Goal: Register for event/course

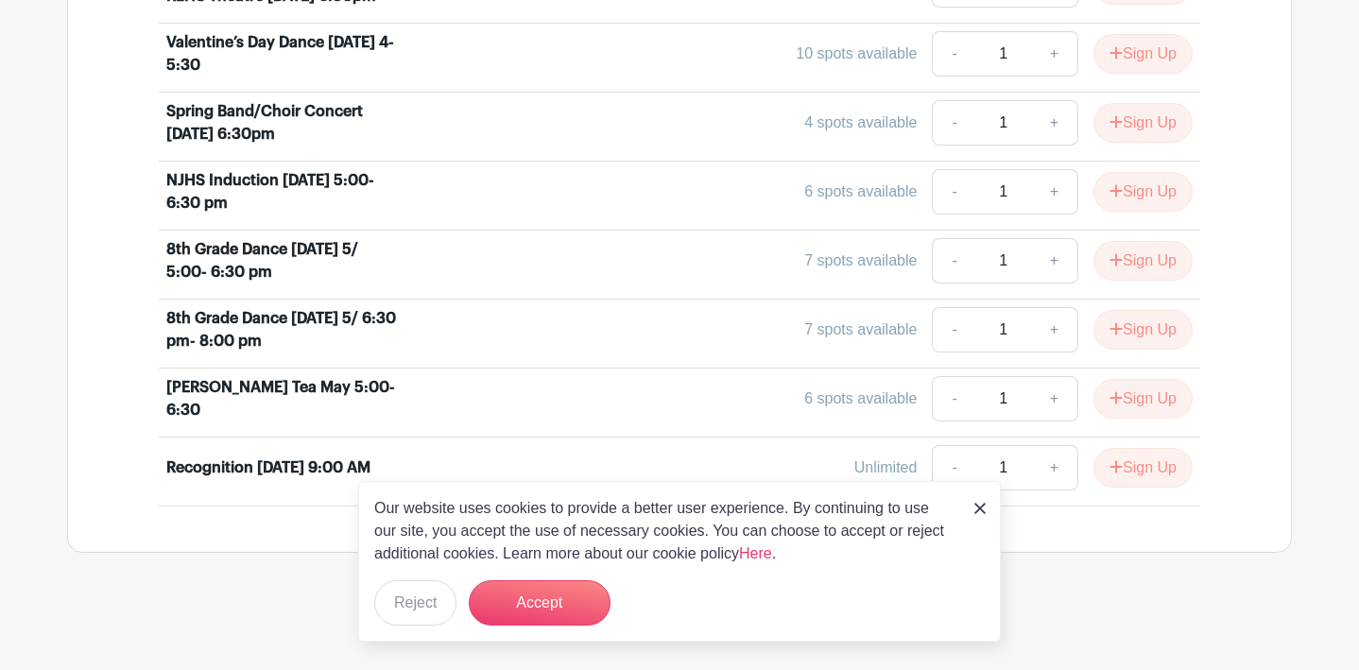
scroll to position [1112, 0]
click at [1050, 398] on link "+" at bounding box center [1054, 397] width 47 height 45
type input "2"
click at [1060, 471] on link "+" at bounding box center [1054, 466] width 47 height 45
type input "2"
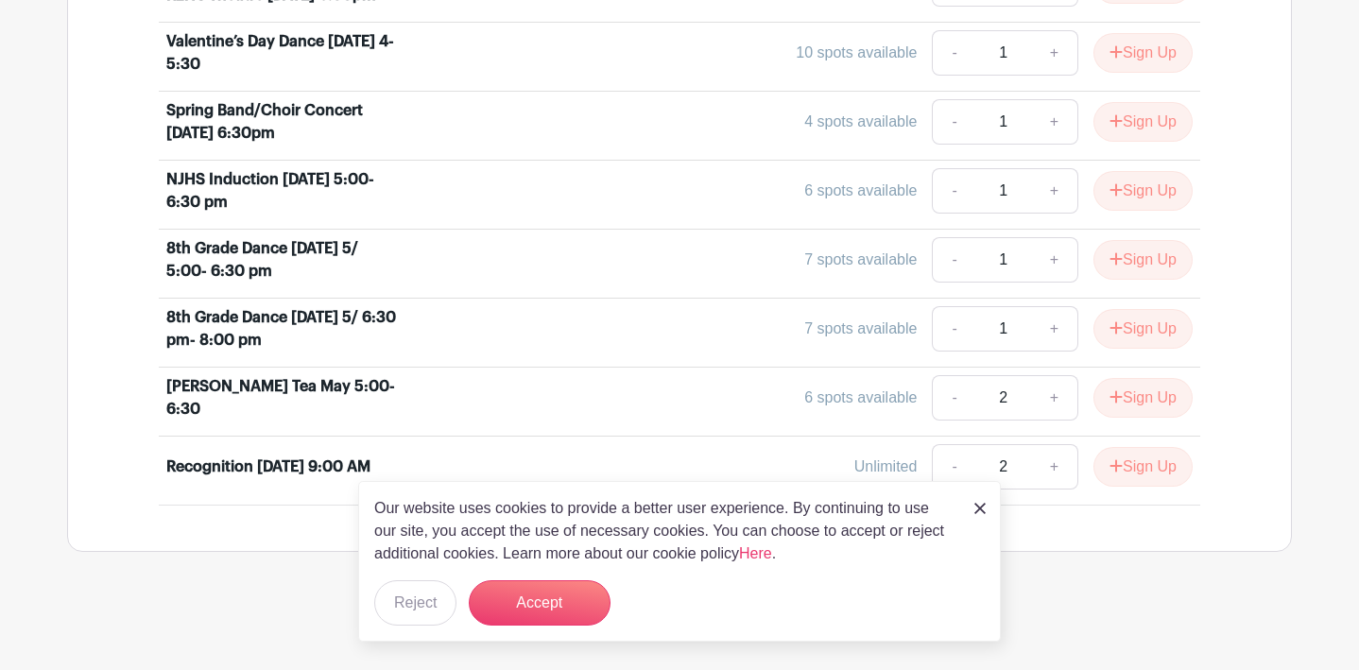
click at [977, 508] on img at bounding box center [979, 508] width 11 height 11
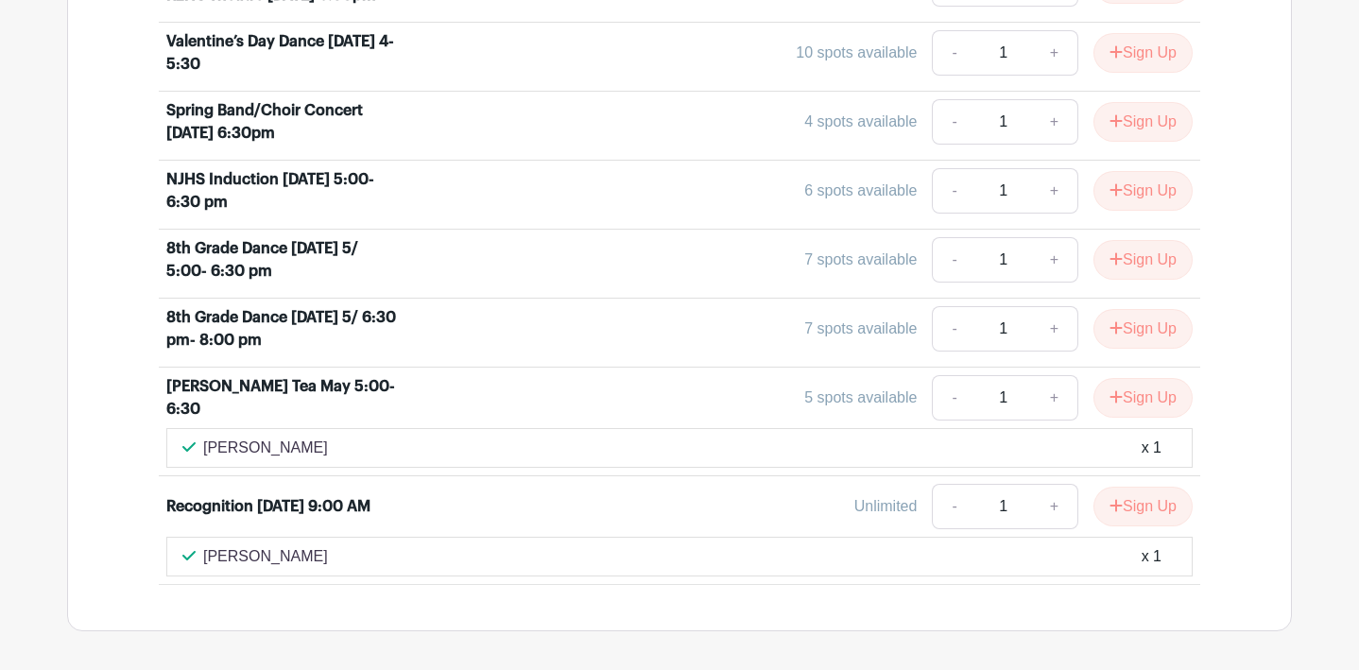
scroll to position [1152, 0]
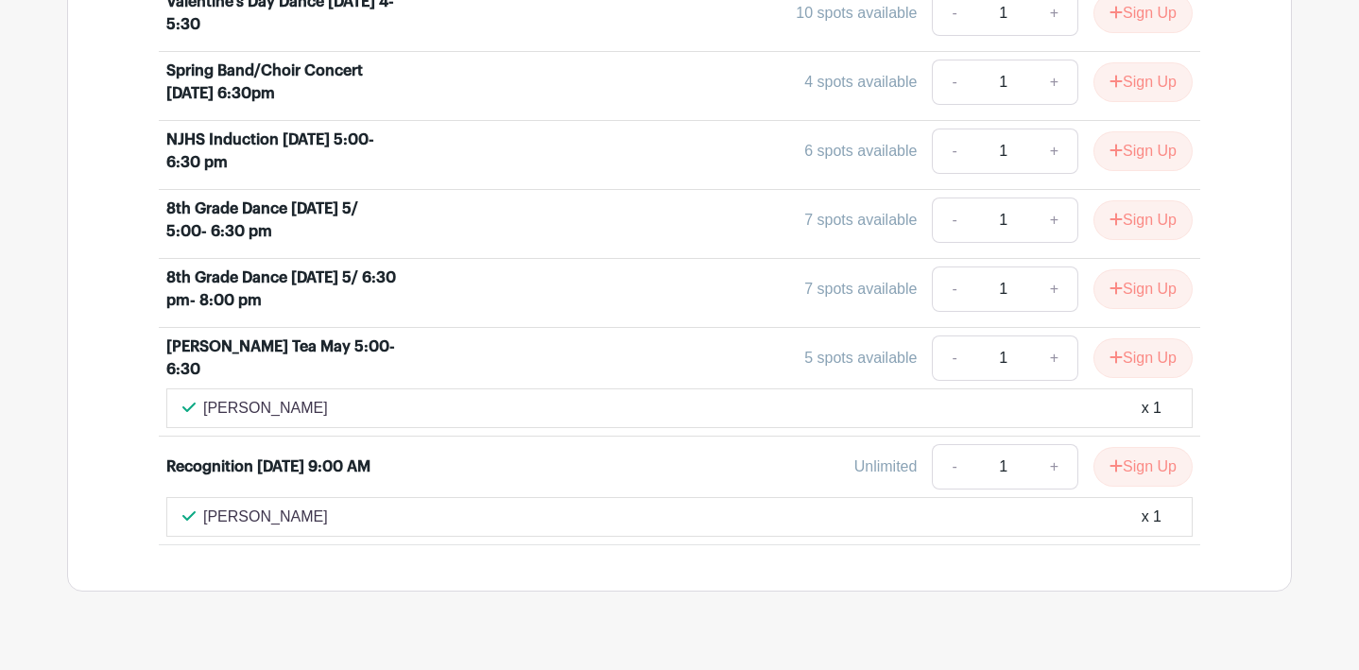
click at [1053, 319] on div "8th Grade Dance [DATE] 5/ 6:30 pm- 8:00 pm 7 spots available - 1 + Sign Up" at bounding box center [679, 292] width 1026 height 53
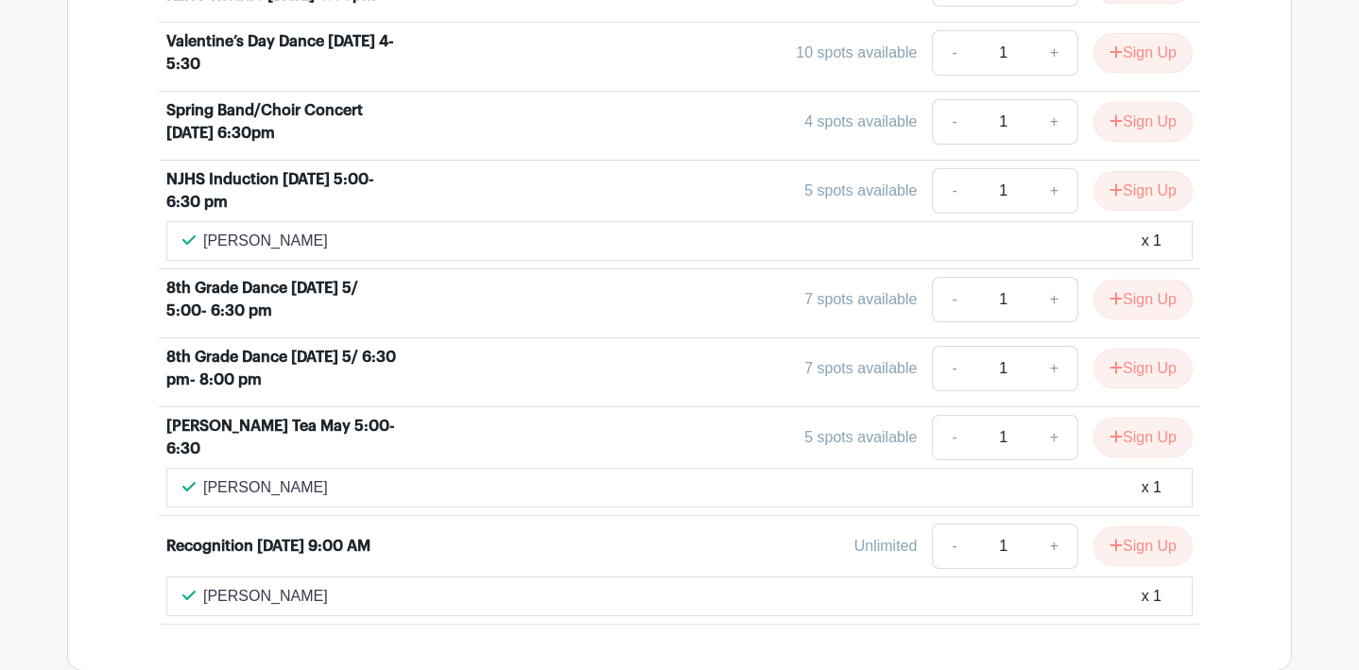
scroll to position [1271, 0]
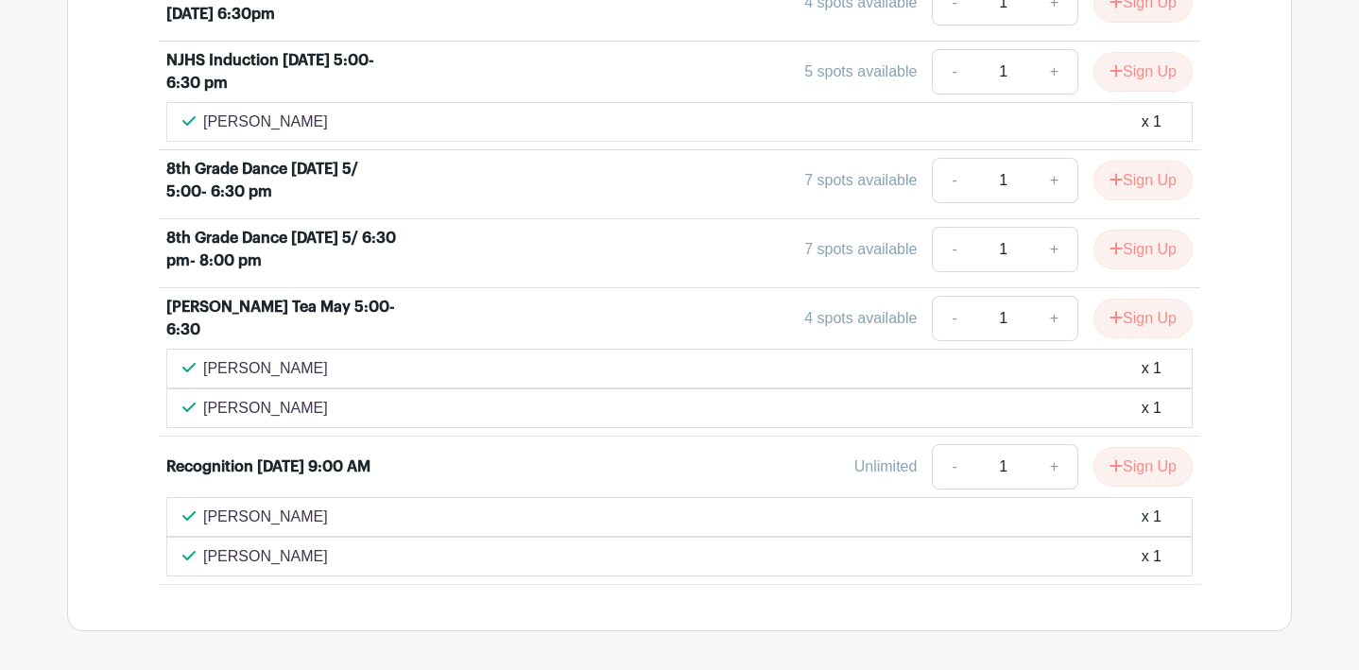
click at [1047, 322] on link "+" at bounding box center [1054, 318] width 47 height 45
type input "2"
click at [1052, 476] on link "+" at bounding box center [1054, 466] width 47 height 45
type input "2"
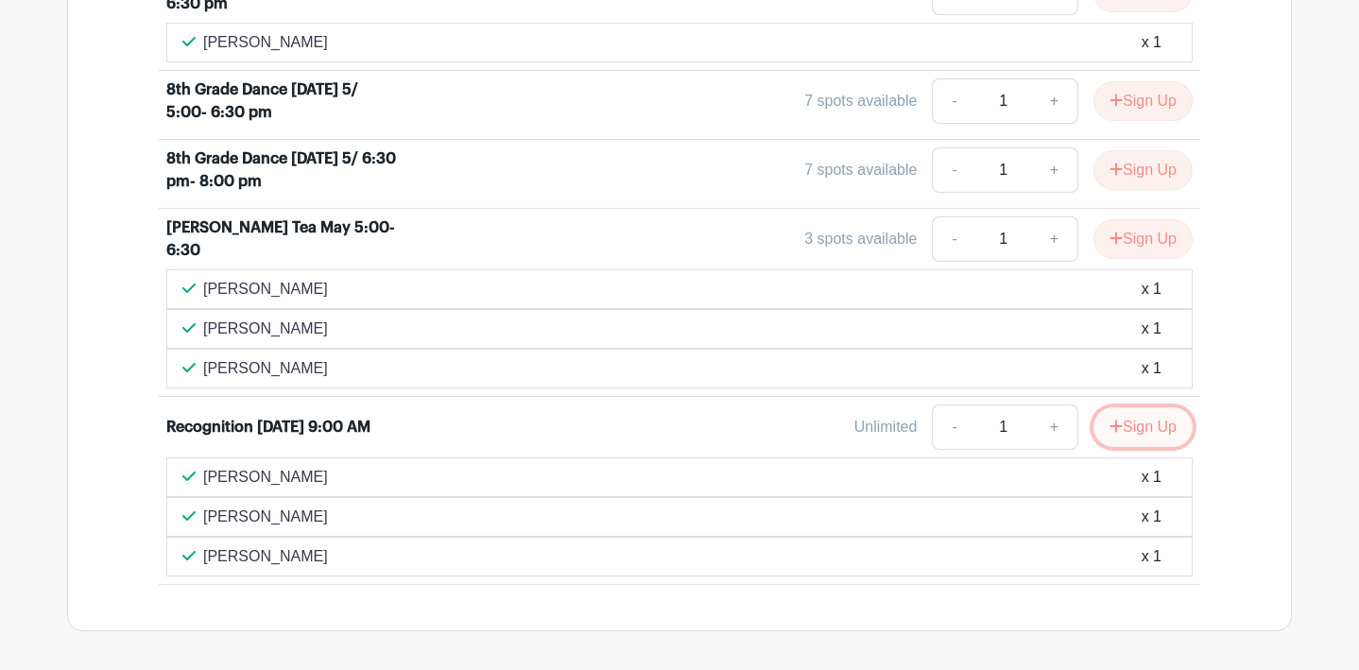
scroll to position [1588, 0]
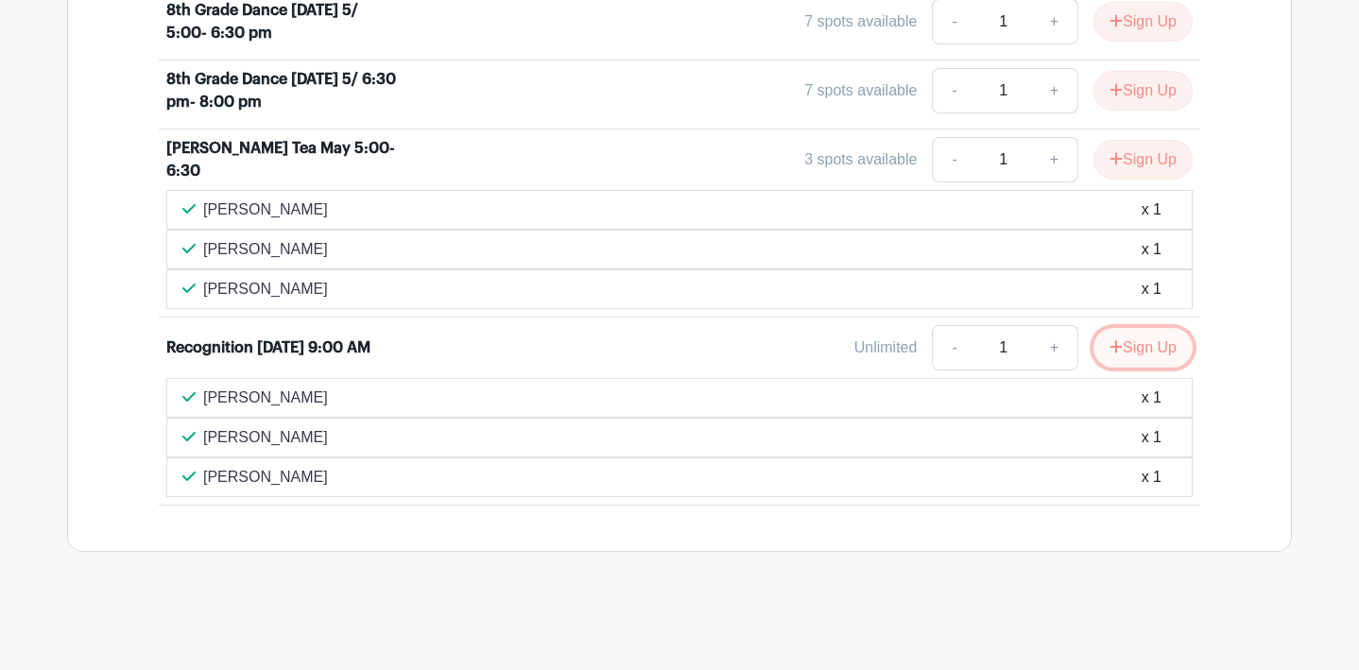
click at [1140, 351] on button "Sign Up" at bounding box center [1142, 348] width 99 height 40
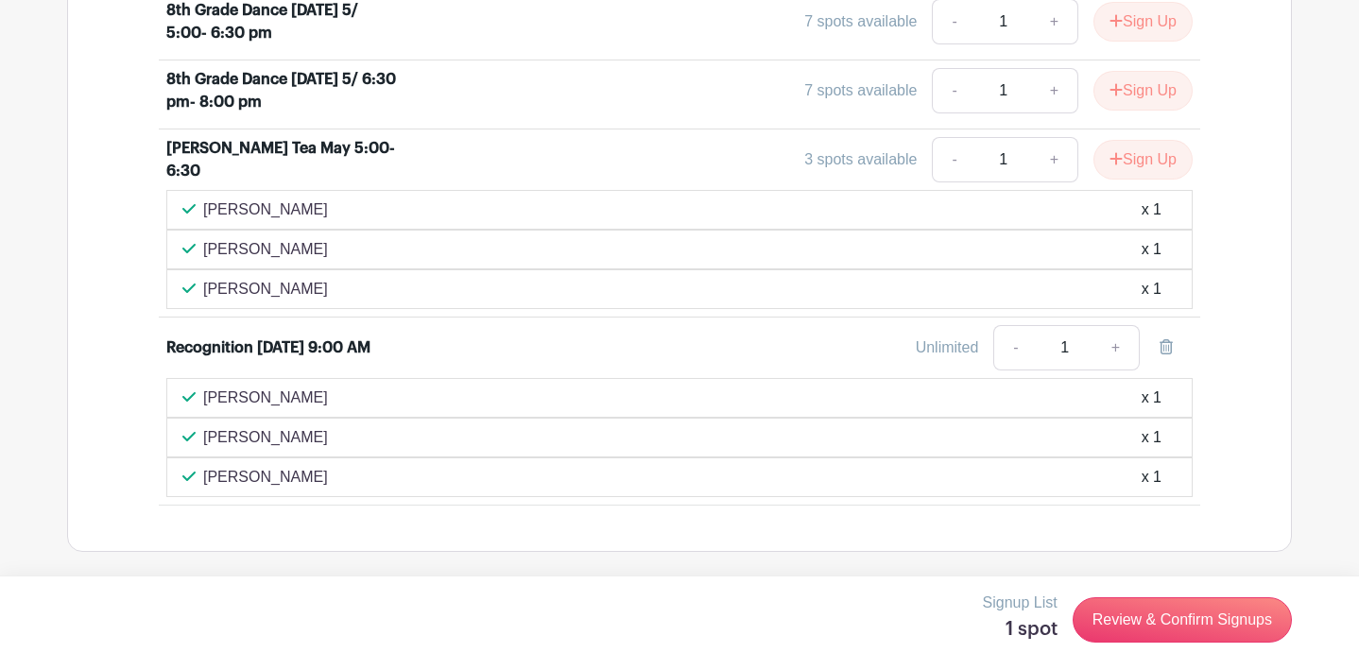
scroll to position [1668, 0]
click at [1111, 157] on icon "submit" at bounding box center [1116, 158] width 12 height 12
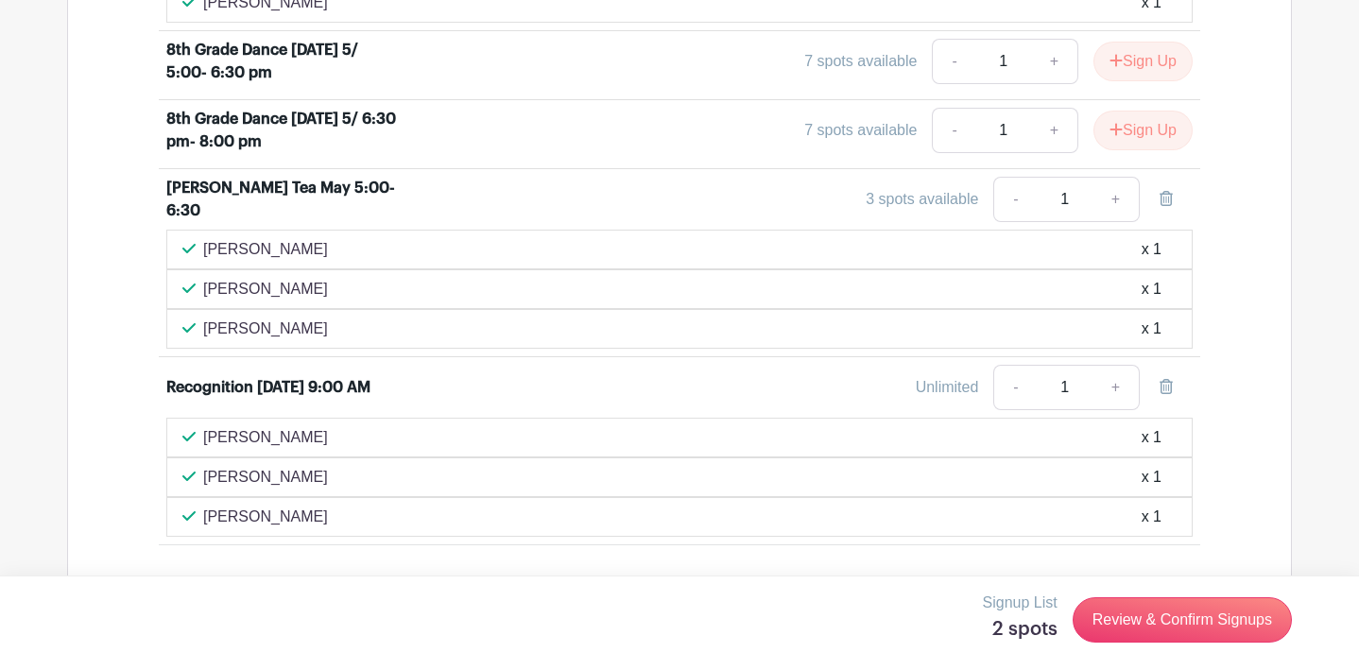
scroll to position [1707, 0]
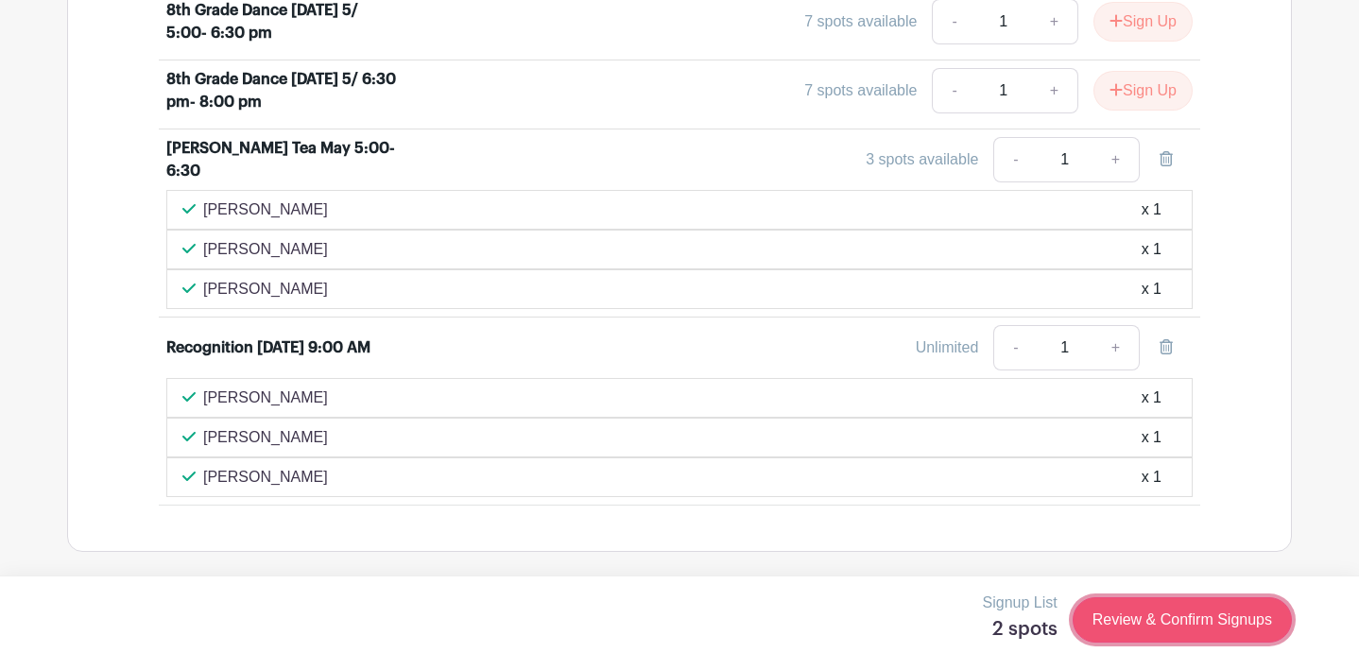
click at [1179, 618] on link "Review & Confirm Signups" at bounding box center [1181, 619] width 219 height 45
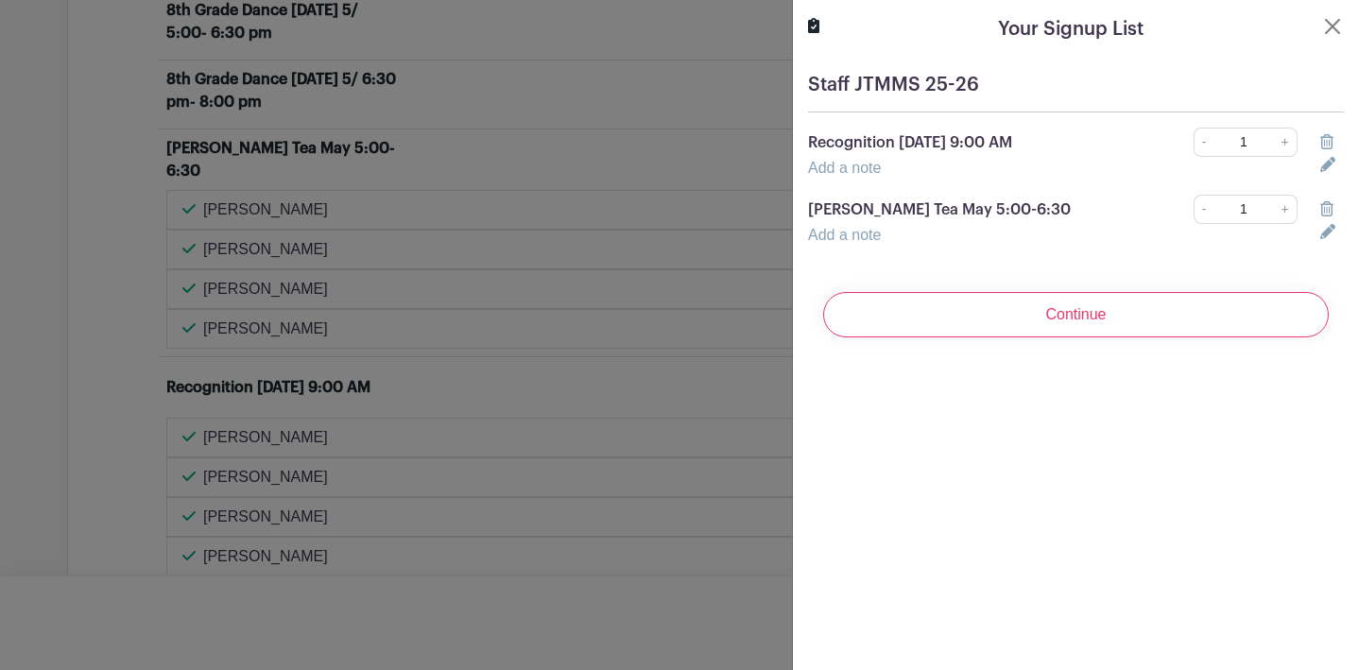
click at [1084, 306] on input "Continue" at bounding box center [1075, 314] width 505 height 45
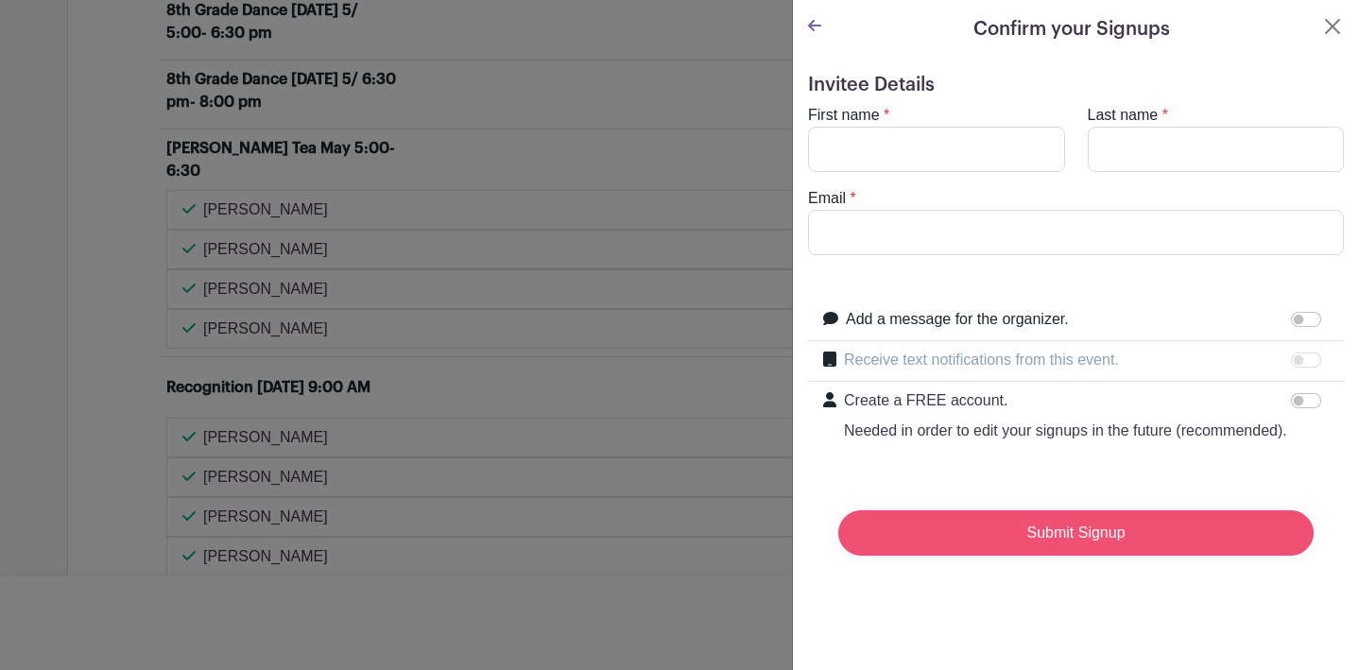
scroll to position [1747, 0]
click at [898, 152] on input "First name" at bounding box center [936, 149] width 257 height 45
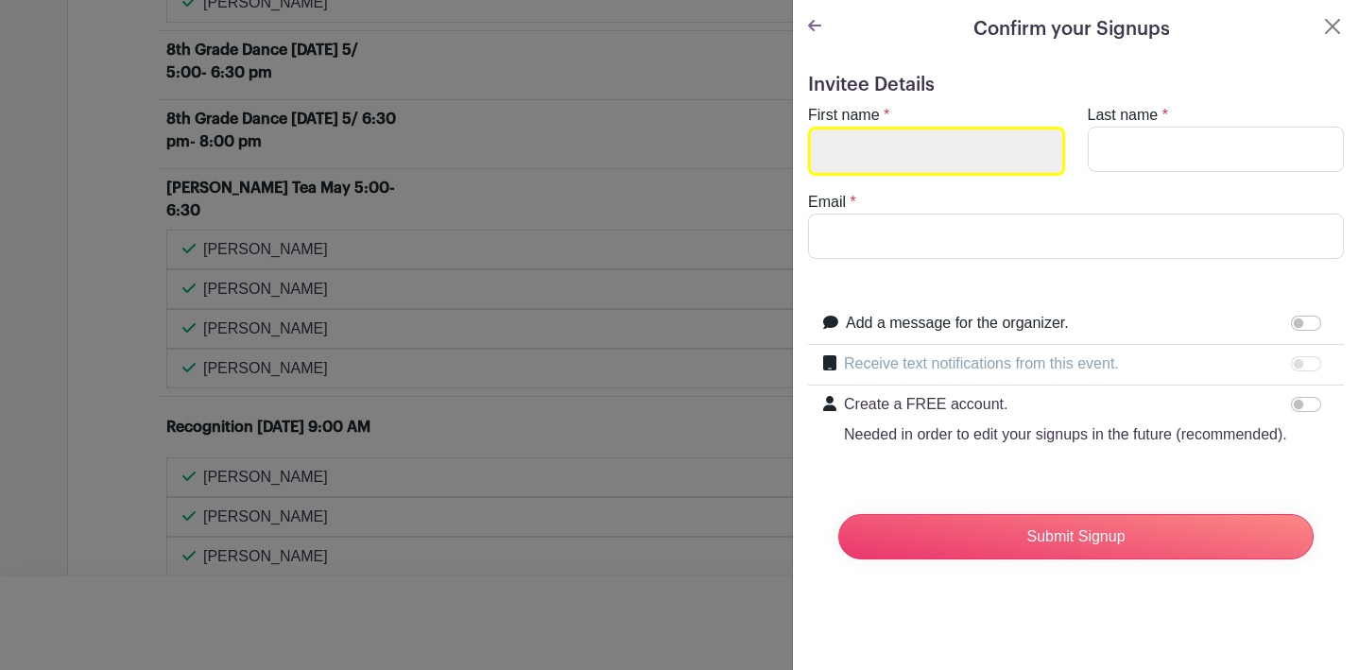
scroll to position [1826, 0]
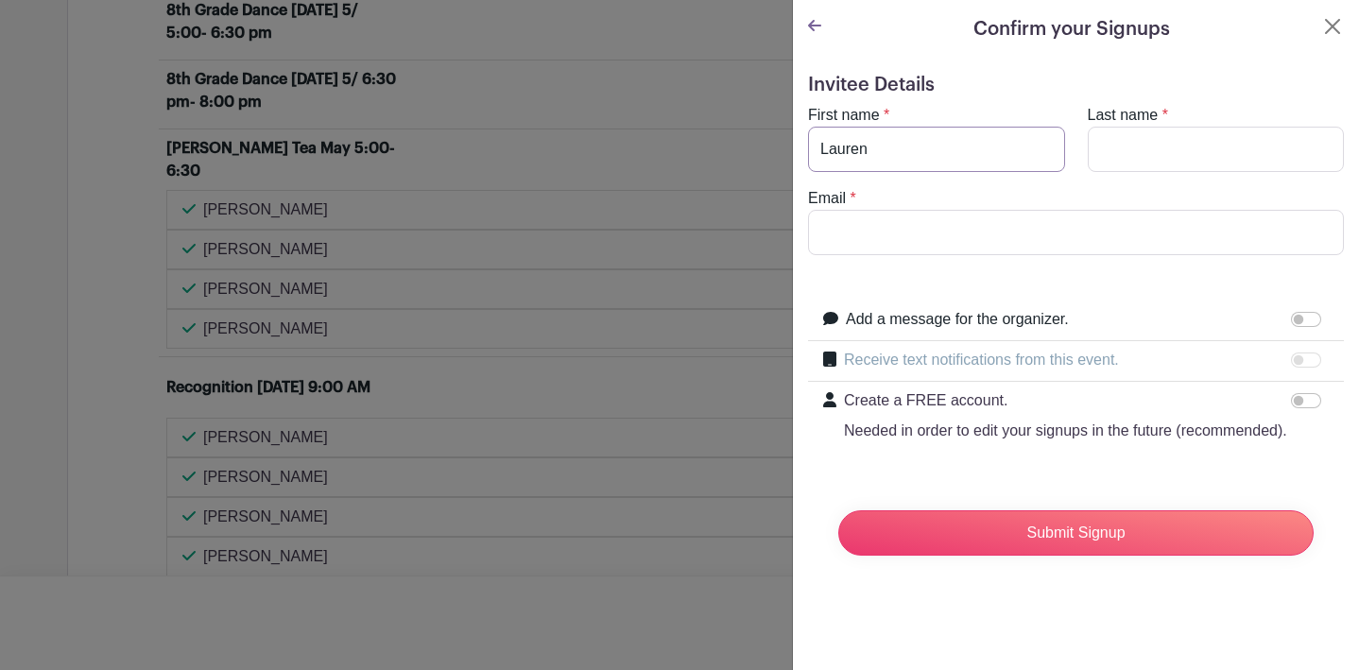
type input "Lauren"
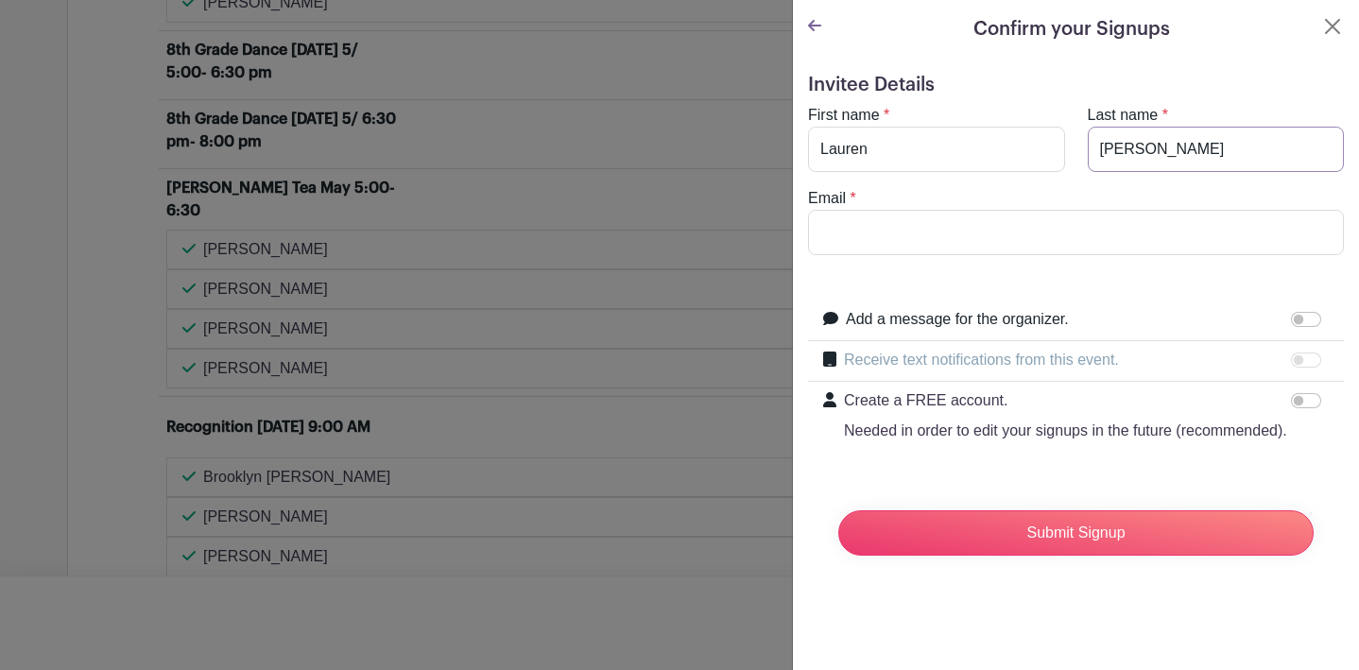
scroll to position [1906, 0]
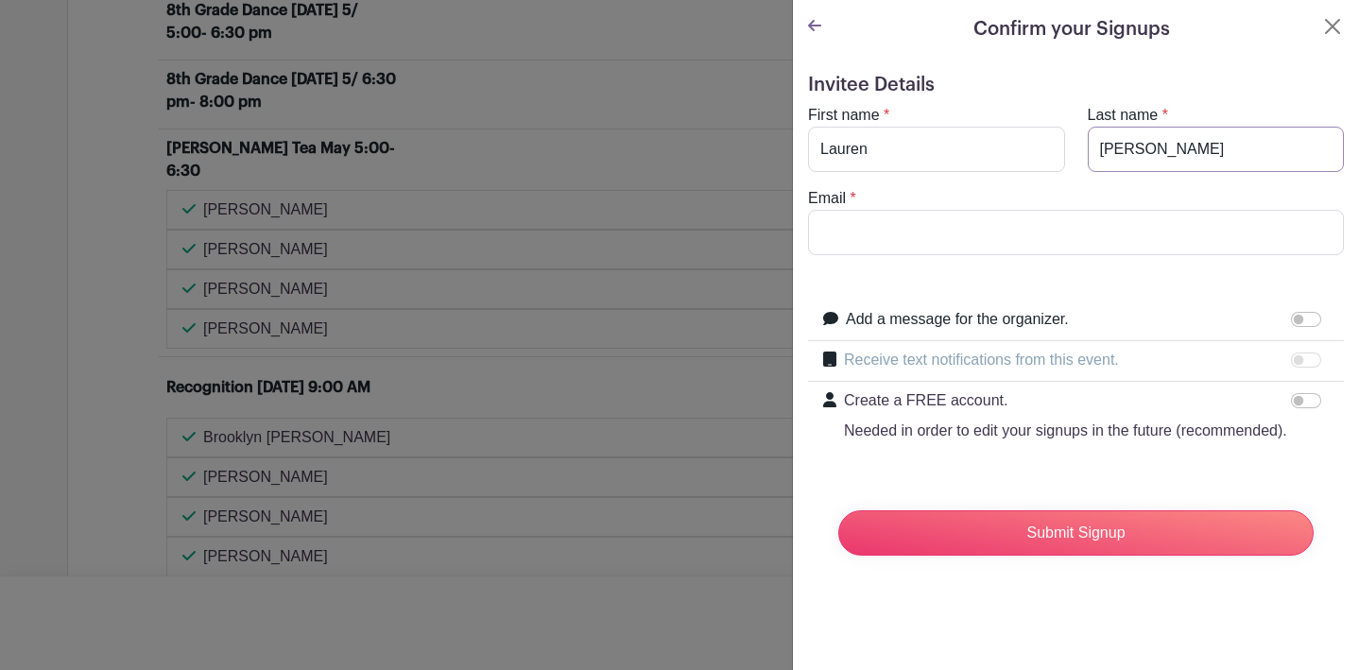
type input "[PERSON_NAME]"
click at [826, 220] on input "Email" at bounding box center [1076, 232] width 536 height 45
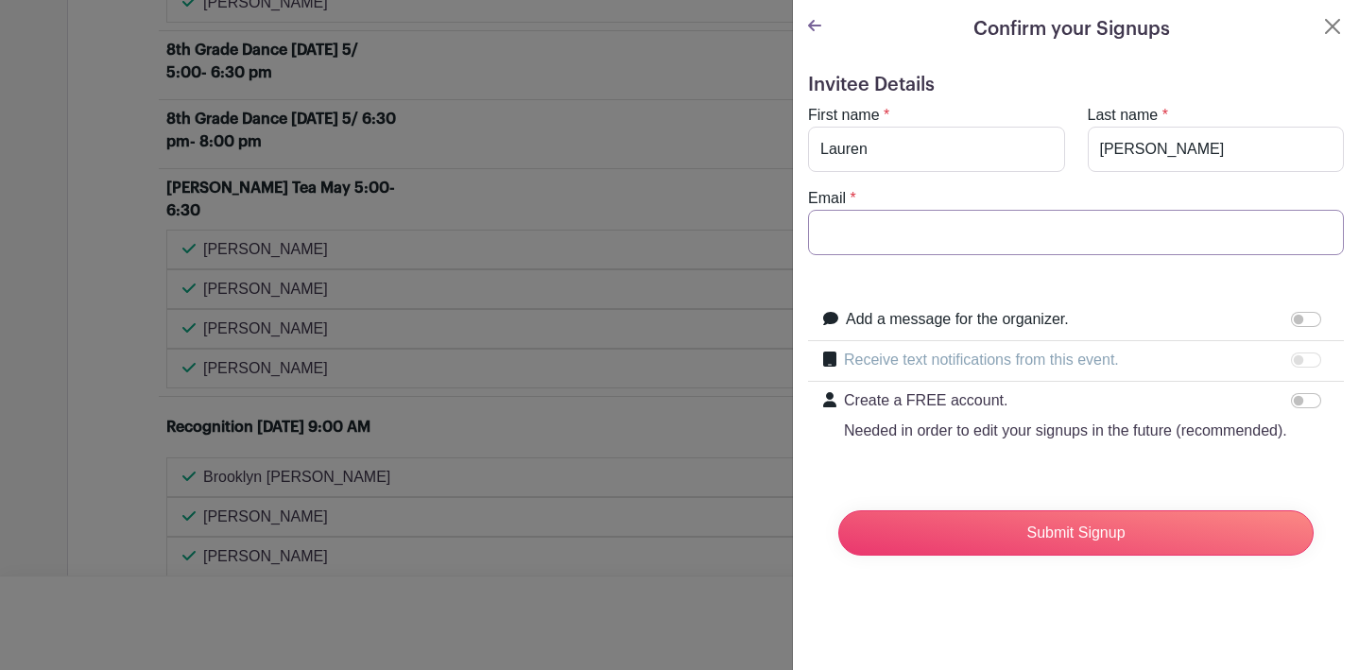
scroll to position [1945, 0]
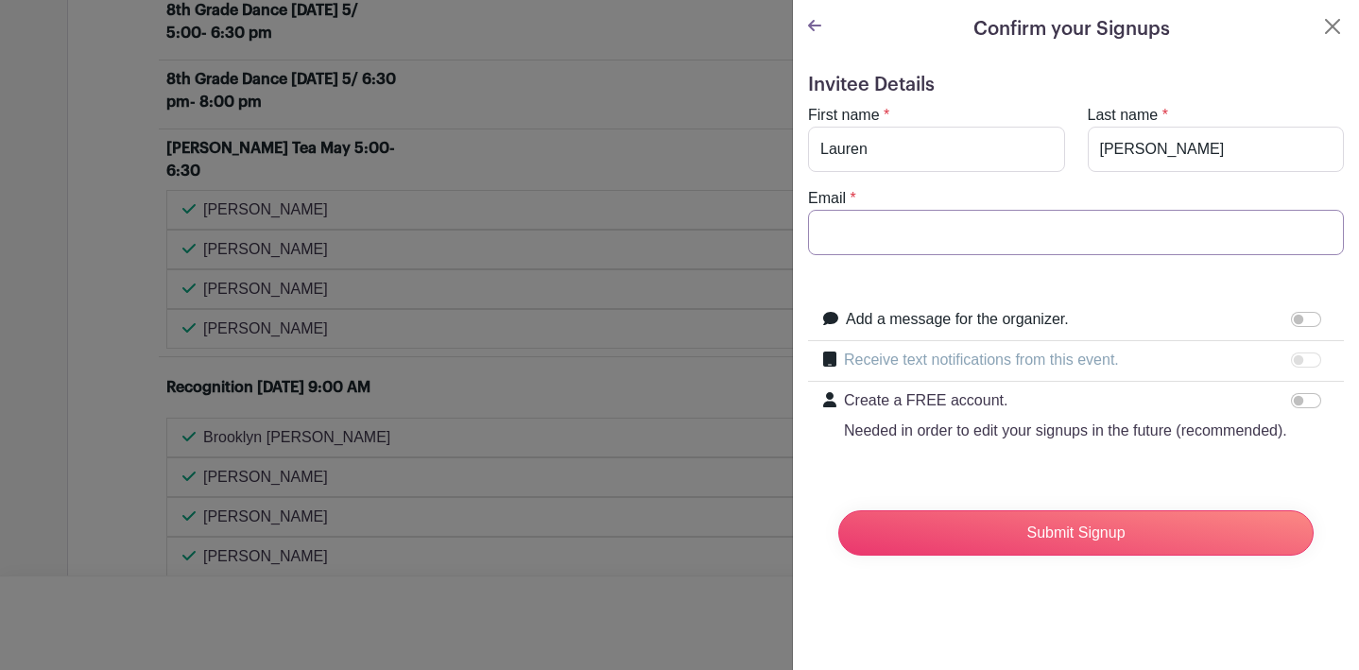
click at [896, 239] on input "Email" at bounding box center [1076, 232] width 536 height 45
type input "[EMAIL_ADDRESS][DOMAIN_NAME]"
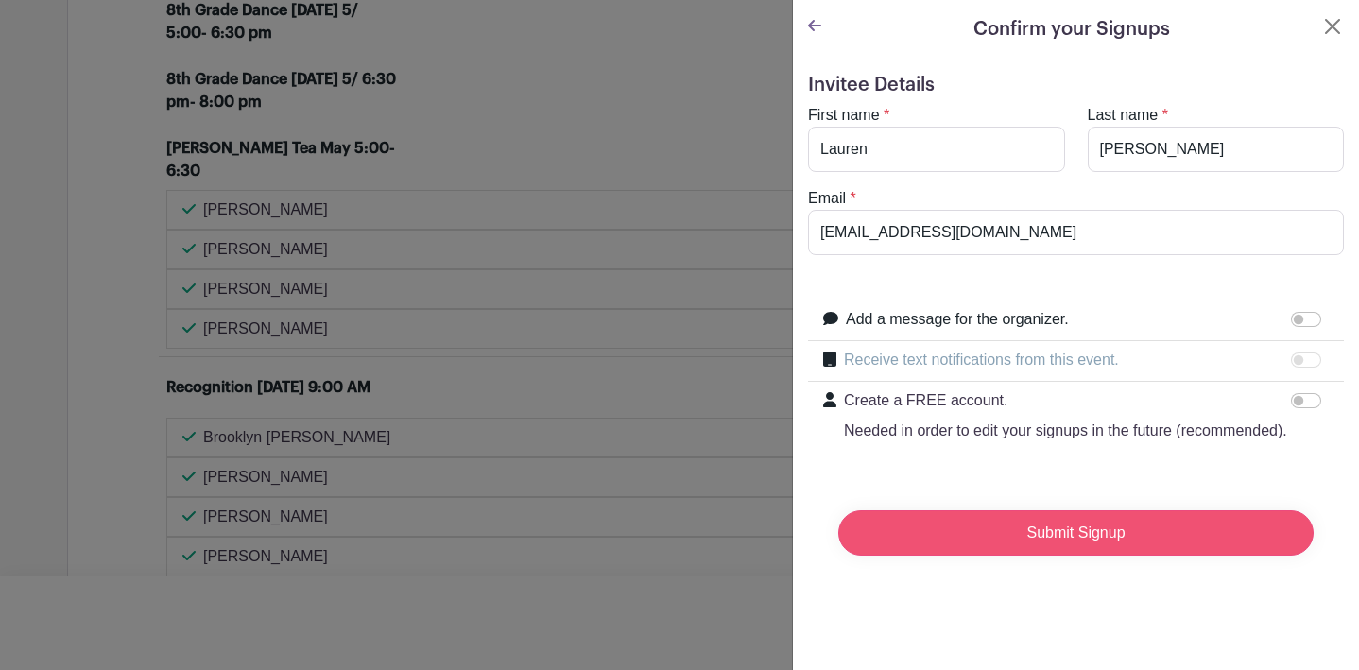
click at [1037, 536] on input "Submit Signup" at bounding box center [1075, 532] width 475 height 45
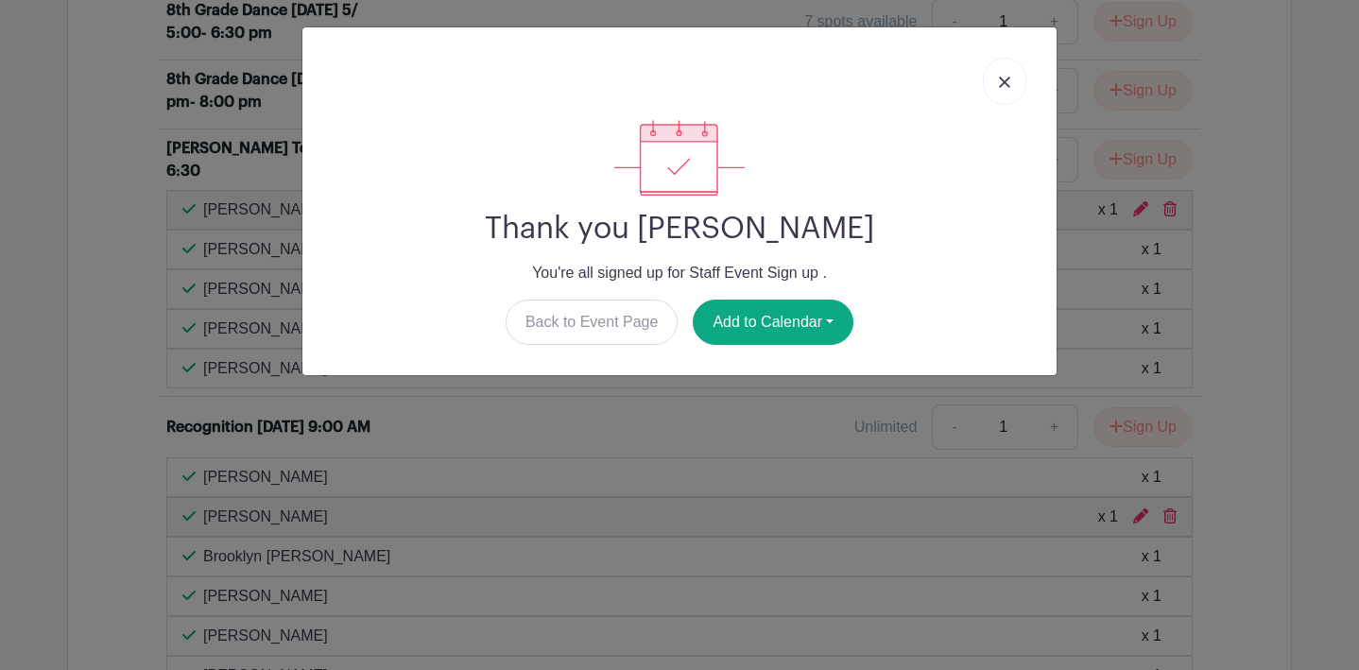
click at [1004, 86] on img at bounding box center [1004, 82] width 11 height 11
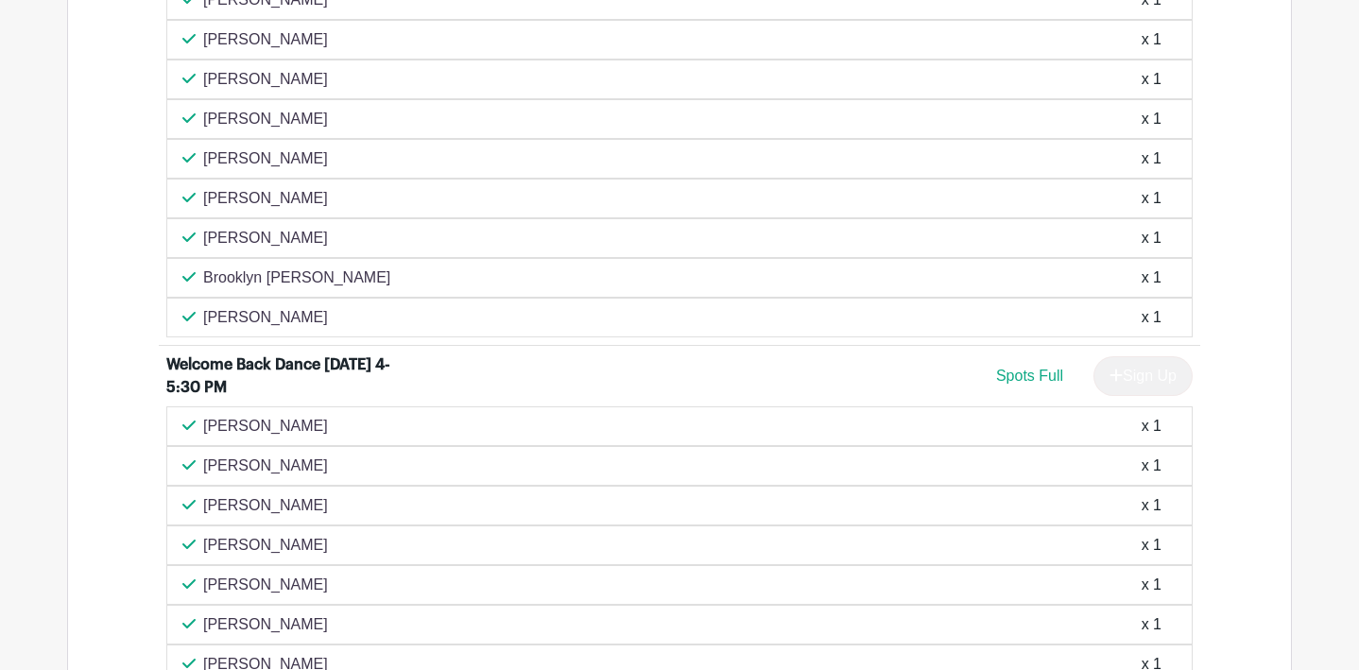
scroll to position [0, 0]
